Goal: Navigation & Orientation: Find specific page/section

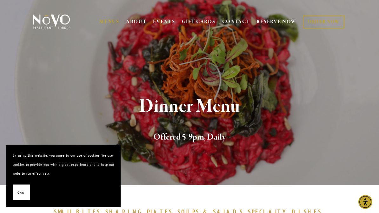
click at [20, 195] on span "Okay!" at bounding box center [21, 192] width 8 height 9
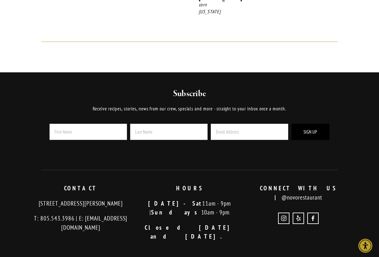
scroll to position [456, 0]
